Goal: Navigation & Orientation: Understand site structure

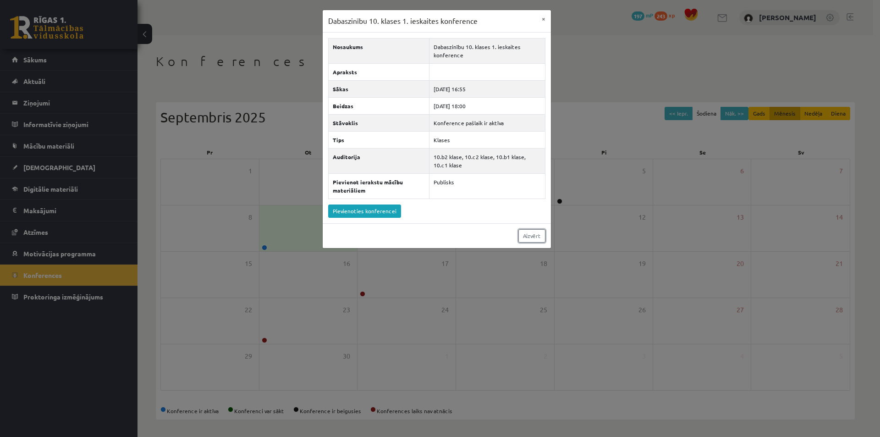
drag, startPoint x: 540, startPoint y: 238, endPoint x: 534, endPoint y: 236, distance: 6.2
click at [540, 238] on link "Aizvērt" at bounding box center [531, 235] width 27 height 13
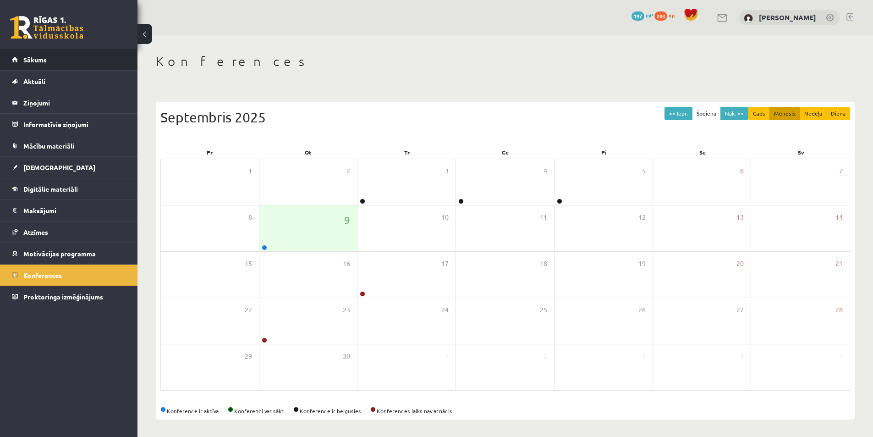
click at [43, 59] on span "Sākums" at bounding box center [34, 59] width 23 height 8
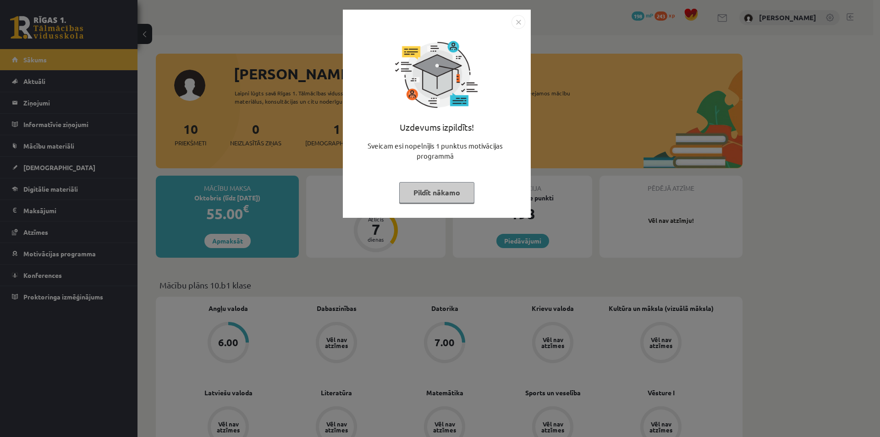
click at [450, 192] on button "Pildīt nākamo" at bounding box center [436, 192] width 75 height 21
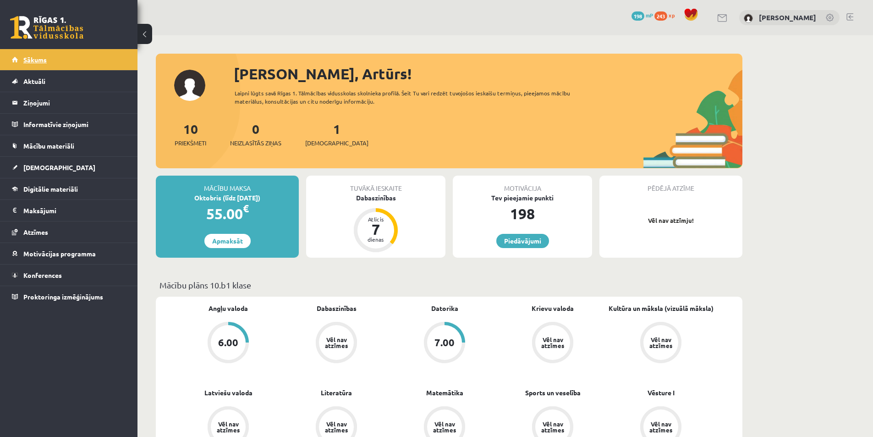
click at [56, 64] on link "Sākums" at bounding box center [69, 59] width 114 height 21
click at [51, 82] on link "Aktuāli" at bounding box center [69, 81] width 114 height 21
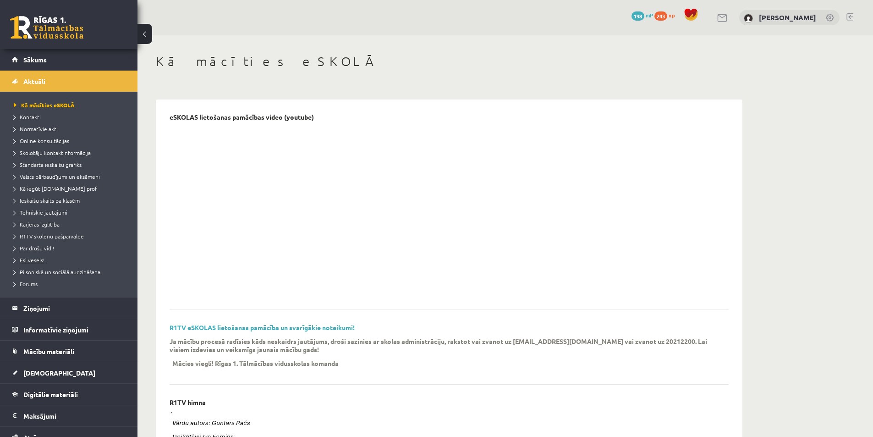
click at [38, 258] on span "Esi vesels!" at bounding box center [29, 259] width 31 height 7
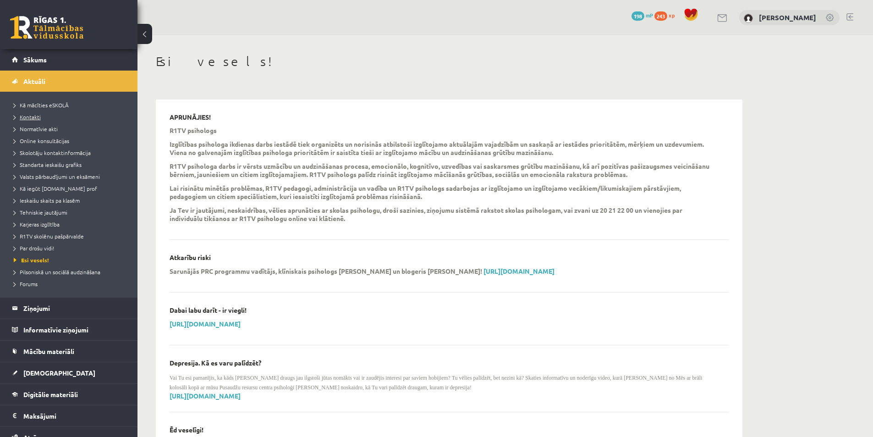
click at [42, 117] on link "Kontakti" at bounding box center [71, 117] width 115 height 8
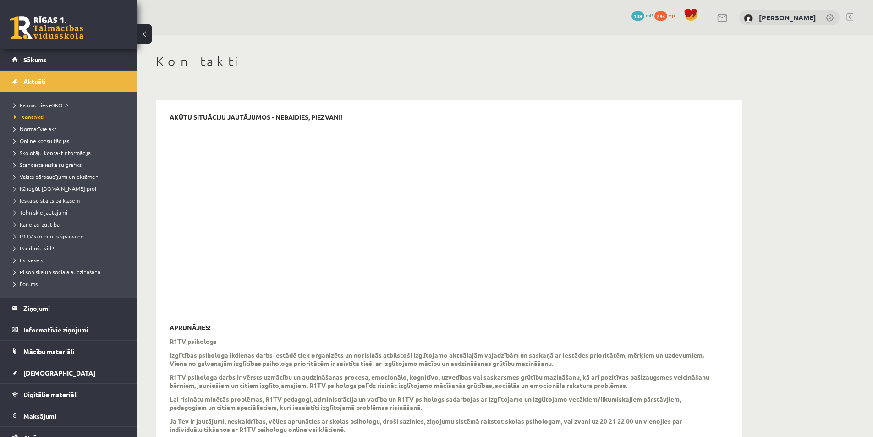
click at [39, 128] on span "Normatīvie akti" at bounding box center [36, 128] width 44 height 7
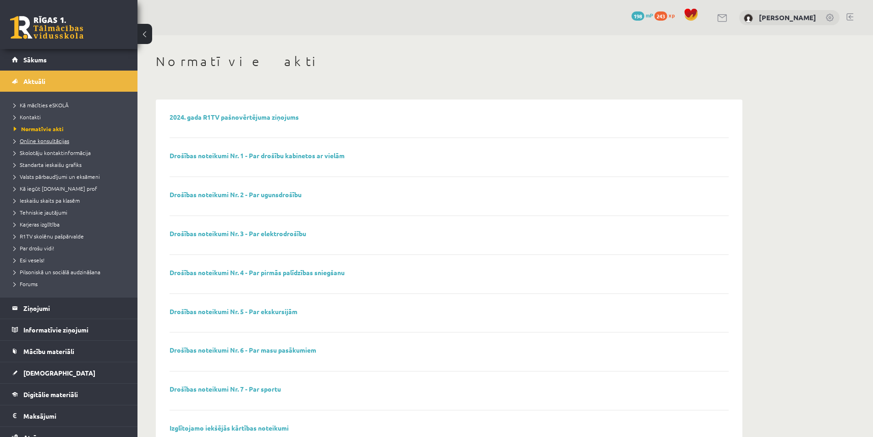
click at [40, 143] on span "Online konsultācijas" at bounding box center [41, 140] width 55 height 7
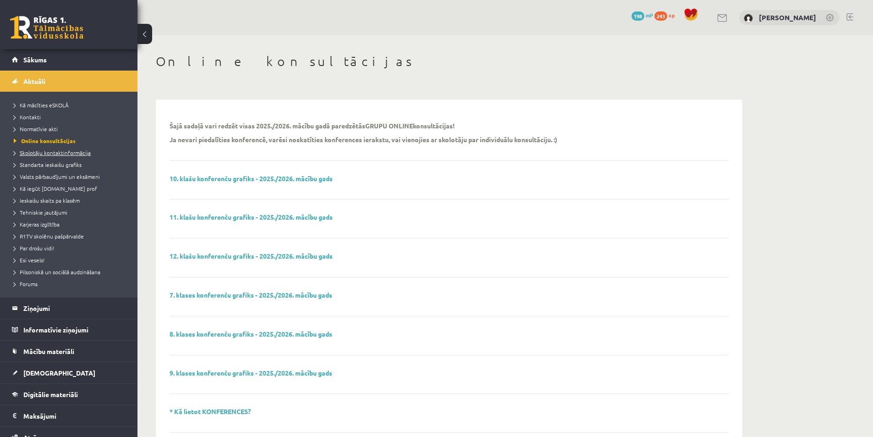
click at [42, 152] on span "Skolotāju kontaktinformācija" at bounding box center [52, 152] width 77 height 7
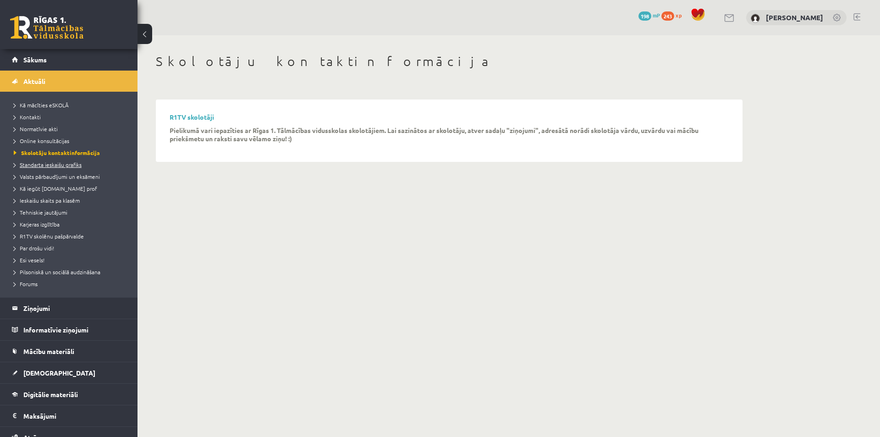
click at [45, 164] on span "Standarta ieskaišu grafiks" at bounding box center [48, 164] width 68 height 7
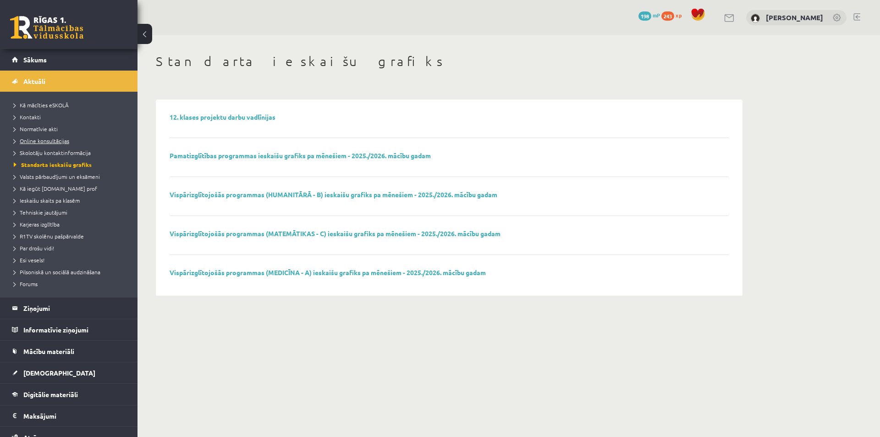
click at [44, 139] on span "Online konsultācijas" at bounding box center [41, 140] width 55 height 7
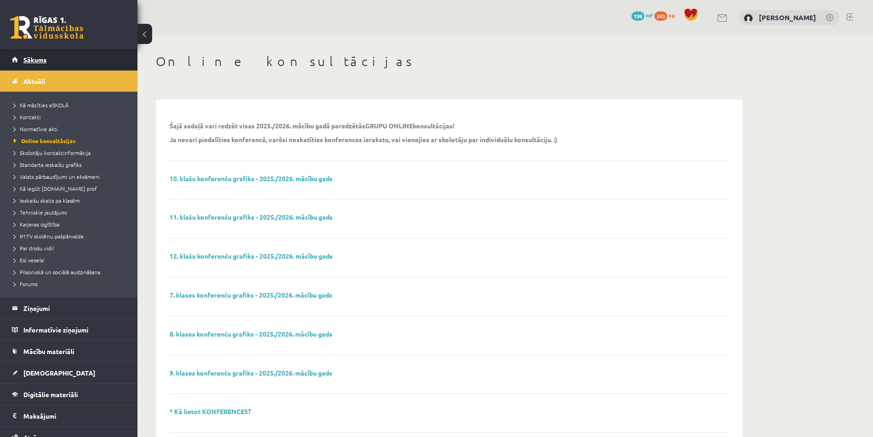
click at [33, 57] on span "Sākums" at bounding box center [34, 59] width 23 height 8
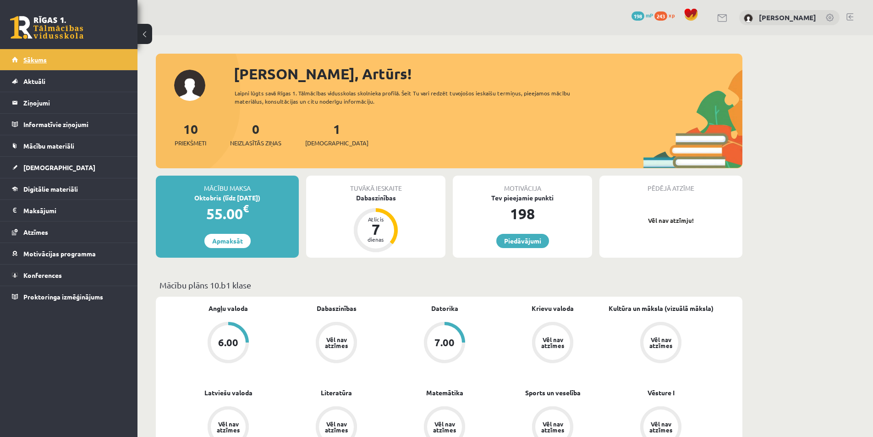
click at [59, 62] on link "Sākums" at bounding box center [69, 59] width 114 height 21
